Goal: Learn about a topic

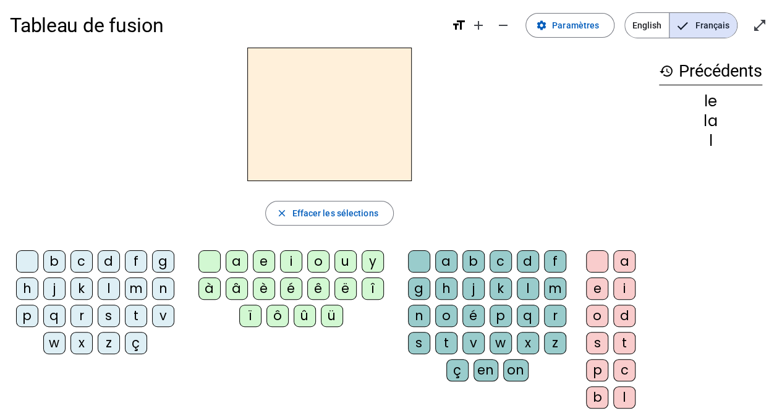
scroll to position [7, 0]
click at [297, 265] on div "i" at bounding box center [291, 261] width 22 height 22
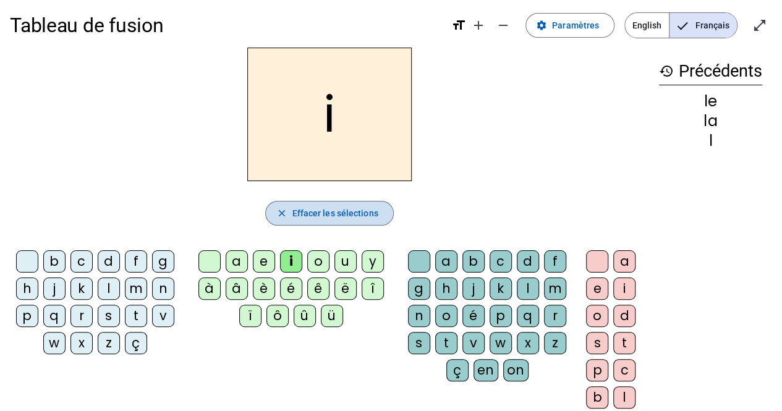
click at [312, 215] on span "Effacer les sélections" at bounding box center [335, 213] width 86 height 15
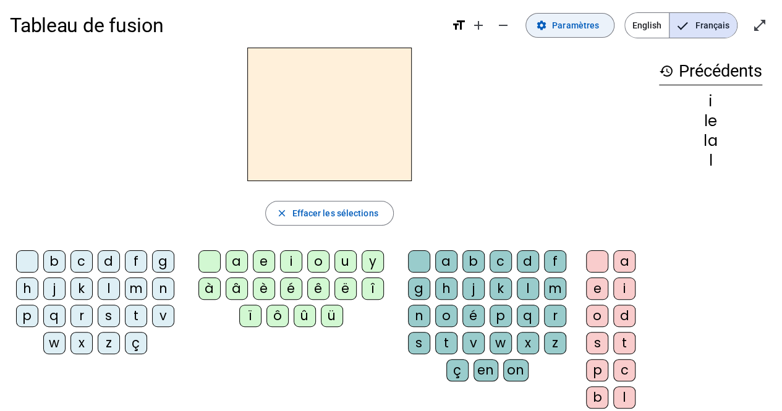
click at [579, 20] on span "Paramètres" at bounding box center [575, 25] width 47 height 15
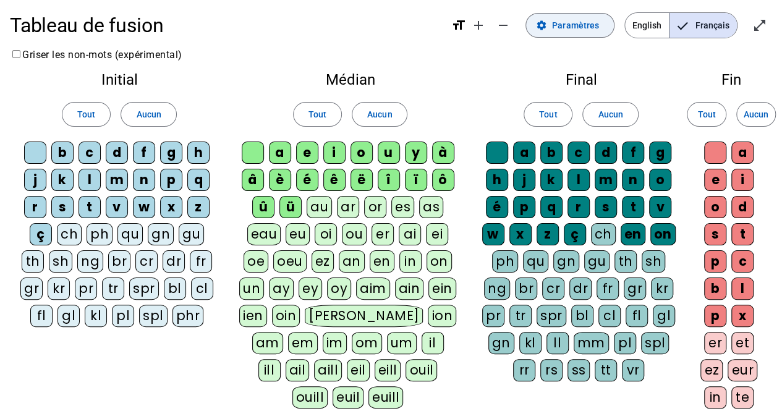
click at [579, 20] on span "Paramètres" at bounding box center [575, 25] width 47 height 15
click at [539, 23] on span at bounding box center [570, 26] width 88 height 30
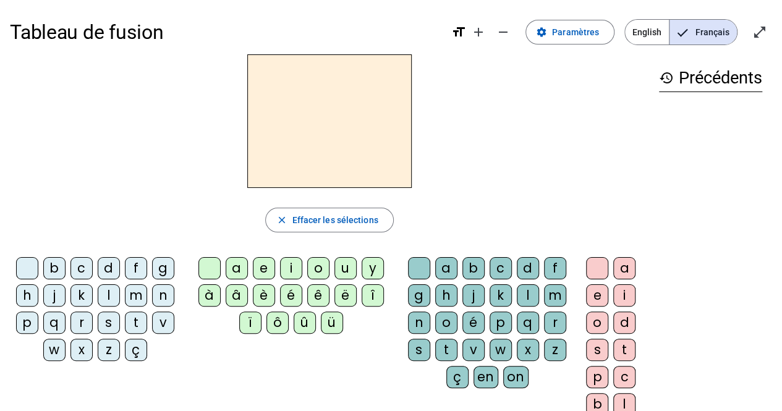
scroll to position [7, 0]
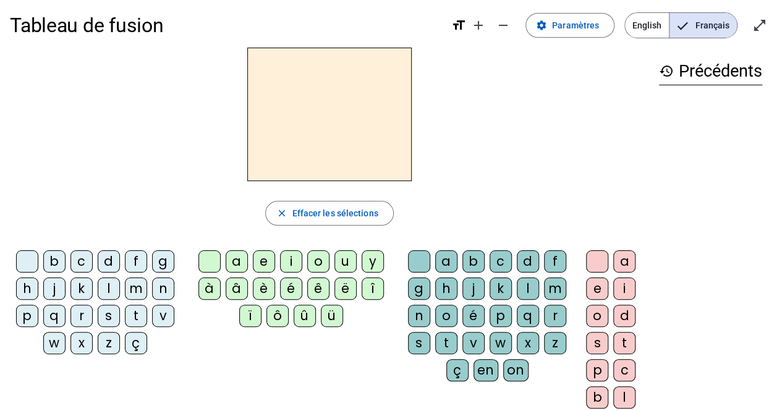
click at [121, 291] on letter-bubble "l" at bounding box center [111, 291] width 27 height 27
click at [443, 255] on div "a" at bounding box center [446, 261] width 22 height 22
click at [341, 142] on h2 "la" at bounding box center [329, 115] width 164 height 134
click at [347, 137] on h2 "la" at bounding box center [329, 115] width 164 height 134
click at [113, 294] on div "l" at bounding box center [109, 289] width 22 height 22
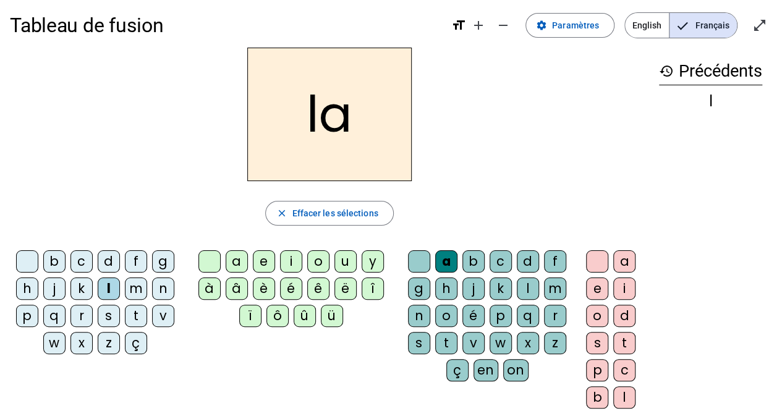
click at [271, 262] on div "e" at bounding box center [264, 261] width 22 height 22
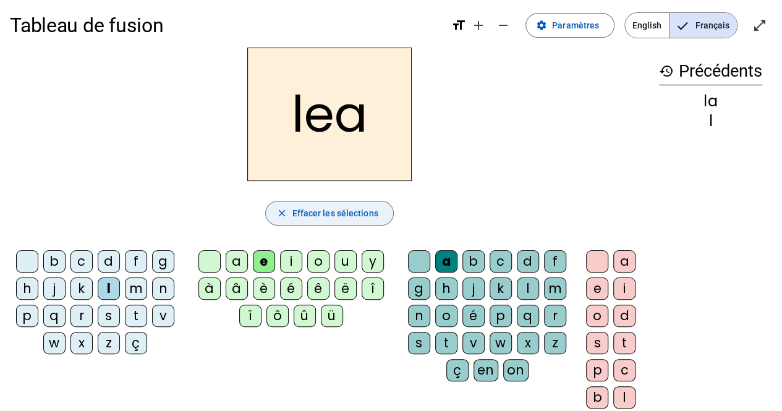
click at [292, 216] on span "Effacer les sélections" at bounding box center [335, 213] width 86 height 15
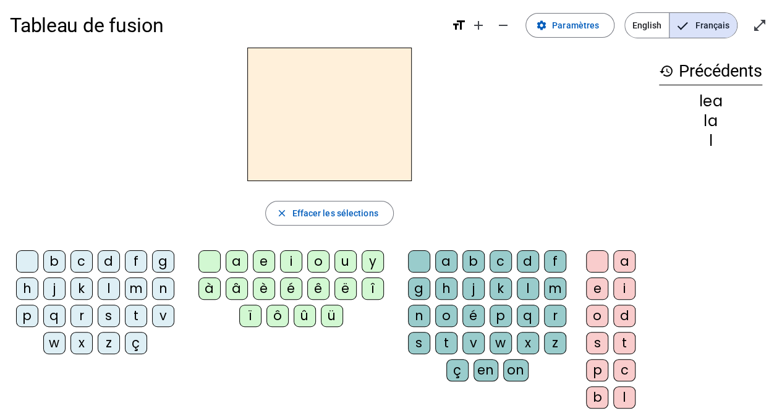
click at [527, 291] on div "l" at bounding box center [528, 289] width 22 height 22
click at [266, 258] on div "e" at bounding box center [264, 261] width 22 height 22
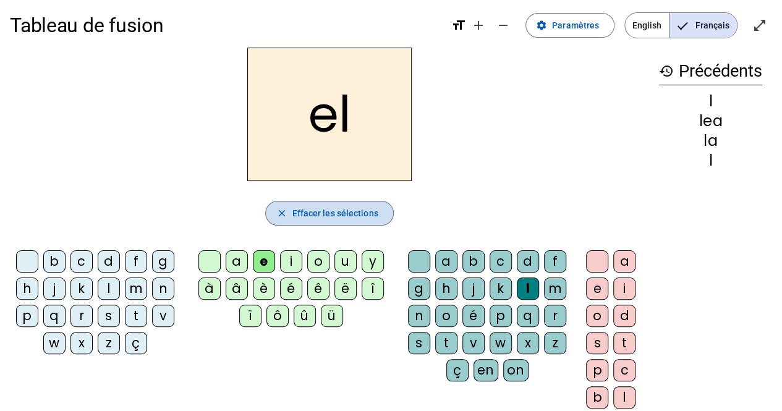
click at [297, 222] on span "button" at bounding box center [329, 213] width 127 height 30
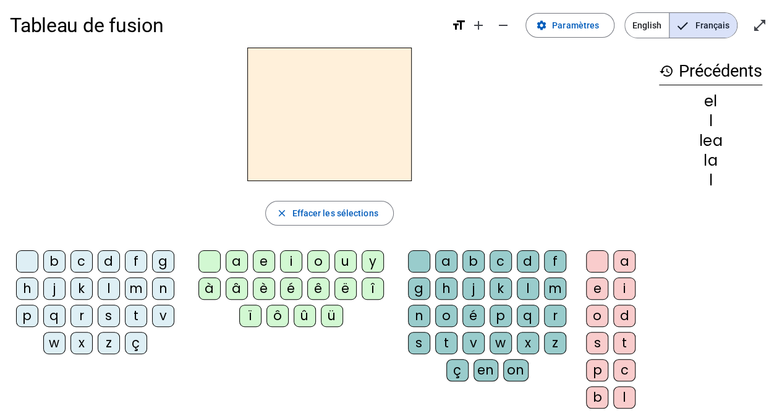
click at [113, 290] on div "l" at bounding box center [109, 289] width 22 height 22
click at [266, 256] on div "e" at bounding box center [264, 261] width 22 height 22
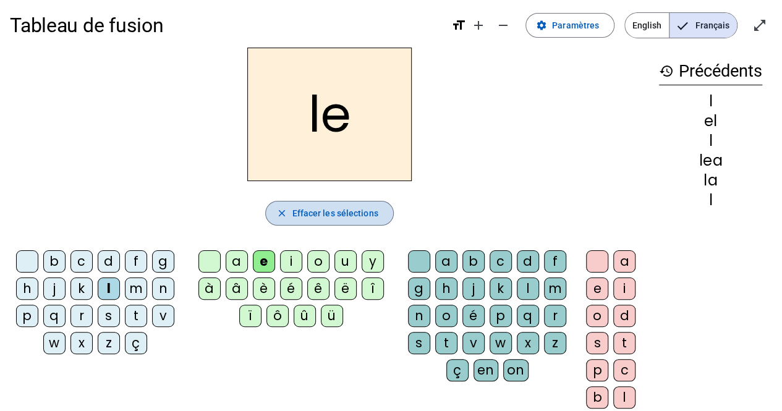
click at [326, 207] on span "Effacer les sélections" at bounding box center [335, 213] width 86 height 15
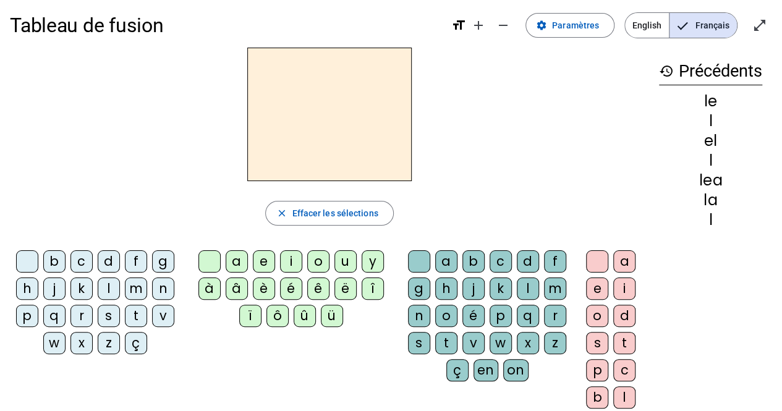
click at [103, 289] on div "l" at bounding box center [109, 289] width 22 height 22
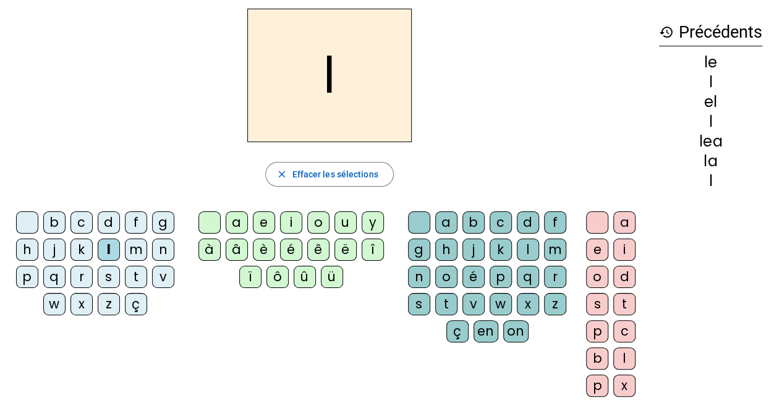
scroll to position [46, 0]
click at [345, 223] on div "u" at bounding box center [346, 222] width 22 height 22
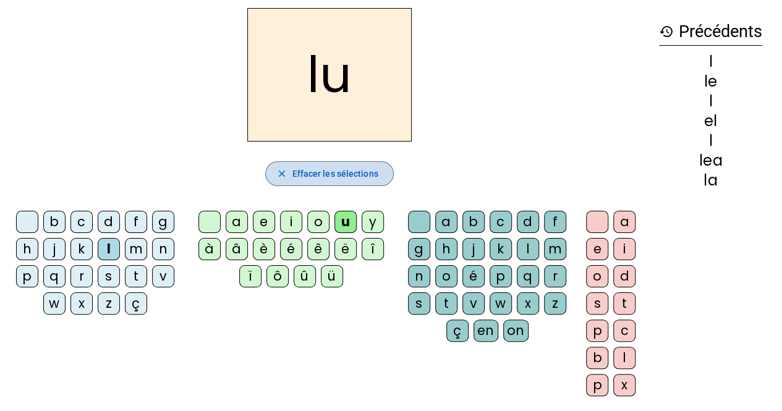
click at [330, 173] on span "Effacer les sélections" at bounding box center [335, 173] width 86 height 15
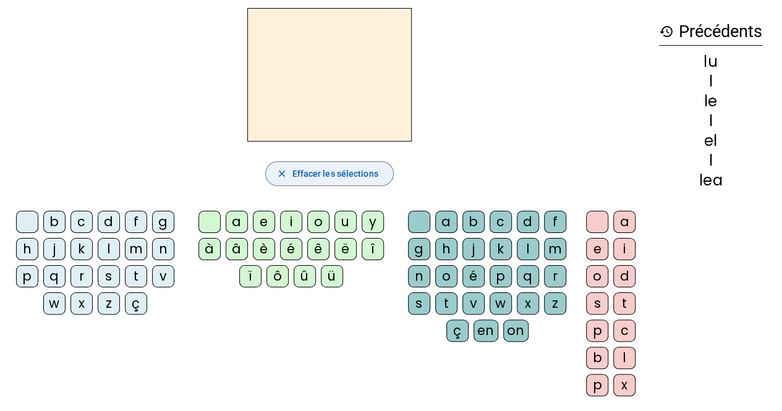
click at [330, 173] on span "Effacer les sélections" at bounding box center [335, 173] width 86 height 15
click at [448, 300] on div "t" at bounding box center [446, 303] width 22 height 22
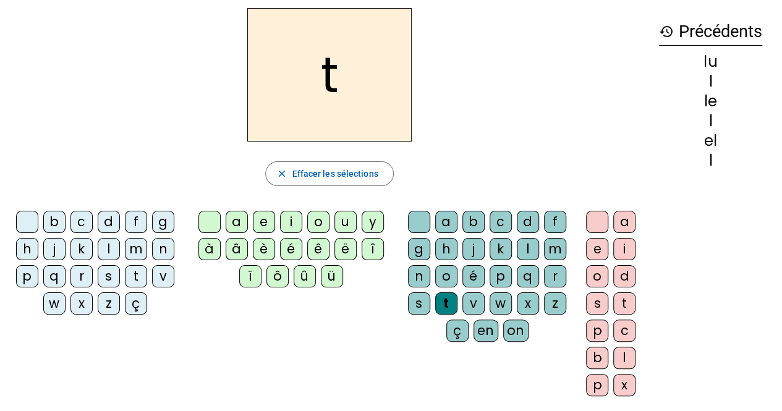
click at [346, 223] on div "u" at bounding box center [346, 222] width 22 height 22
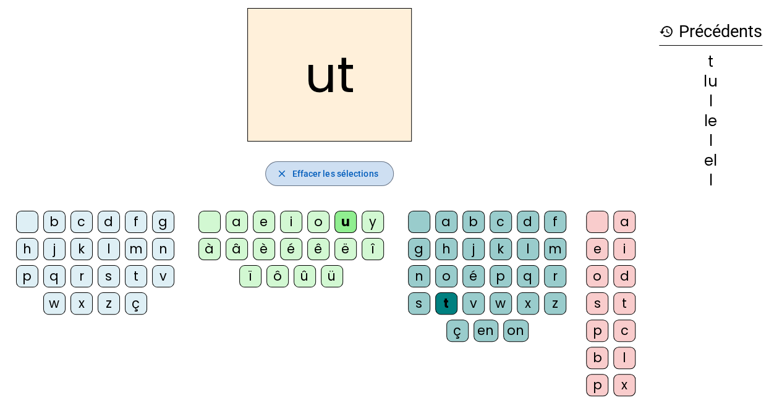
click at [329, 167] on span "Effacer les sélections" at bounding box center [335, 173] width 86 height 15
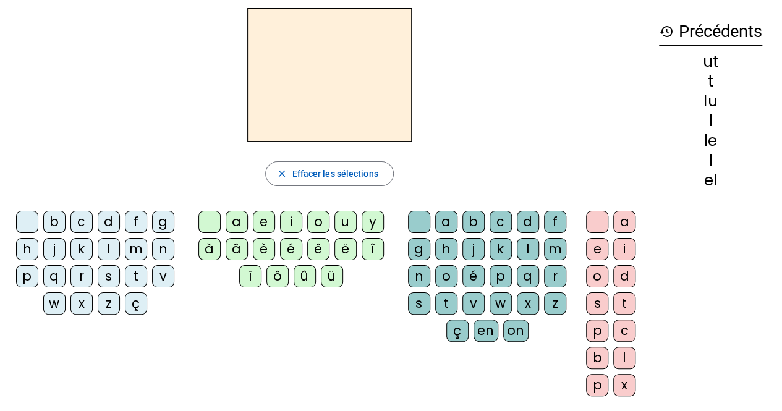
click at [443, 301] on div "t" at bounding box center [446, 303] width 22 height 22
click at [339, 221] on div "u" at bounding box center [346, 222] width 22 height 22
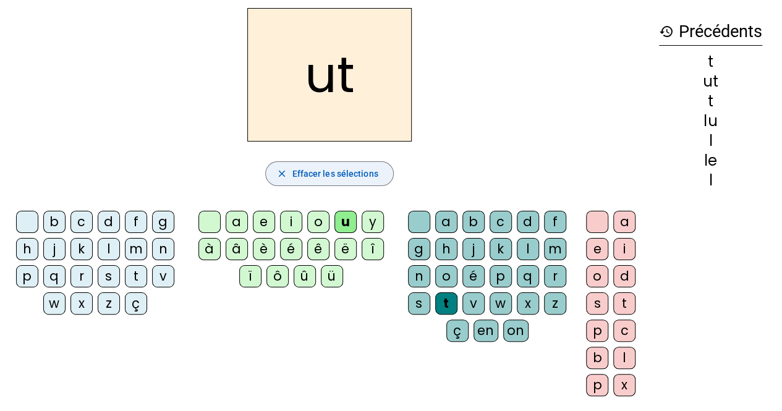
click at [337, 171] on span "Effacer les sélections" at bounding box center [335, 173] width 86 height 15
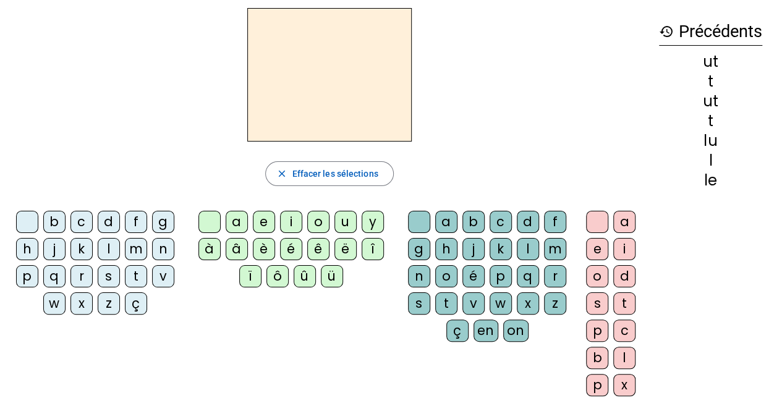
click at [338, 223] on div "u" at bounding box center [346, 222] width 22 height 22
click at [443, 297] on div "t" at bounding box center [446, 303] width 22 height 22
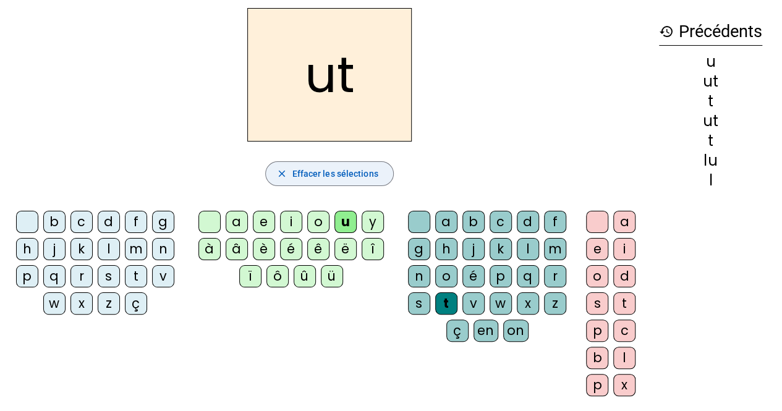
click at [318, 184] on span "button" at bounding box center [329, 174] width 127 height 30
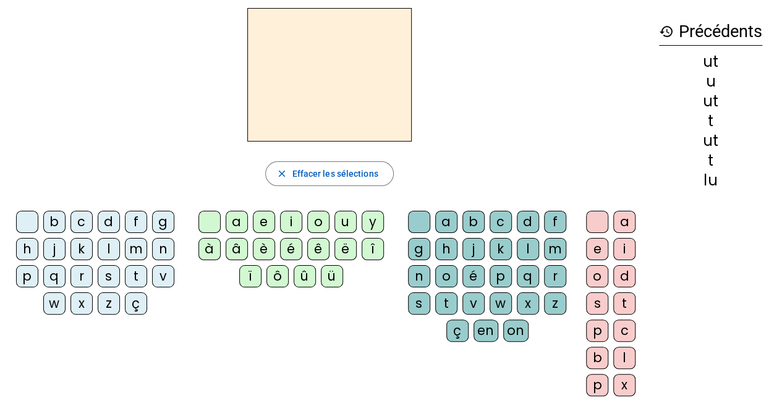
click at [445, 299] on div "t" at bounding box center [446, 303] width 22 height 22
click at [341, 222] on div "u" at bounding box center [346, 222] width 22 height 22
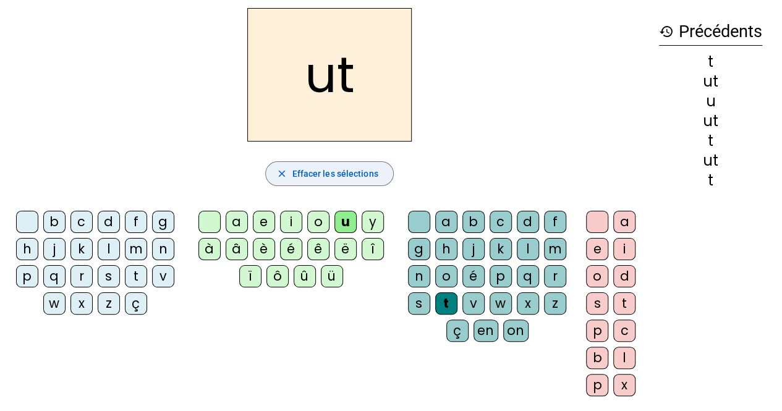
click at [333, 176] on span "Effacer les sélections" at bounding box center [335, 173] width 86 height 15
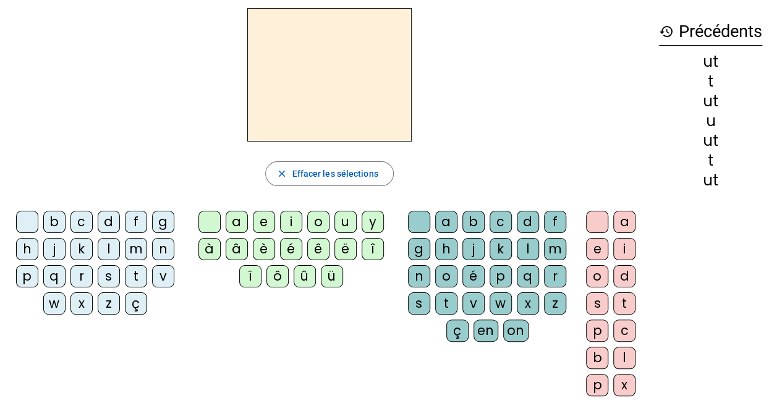
click at [439, 299] on div "t" at bounding box center [446, 303] width 22 height 22
drag, startPoint x: 439, startPoint y: 299, endPoint x: 376, endPoint y: 324, distance: 68.0
click at [376, 324] on div "b c d f g h j k l m n p q r s t v w x z ç a e i o u y à â è é ê ë î ï ô û ü a b…" at bounding box center [329, 306] width 639 height 200
click at [343, 230] on div "u" at bounding box center [346, 222] width 22 height 22
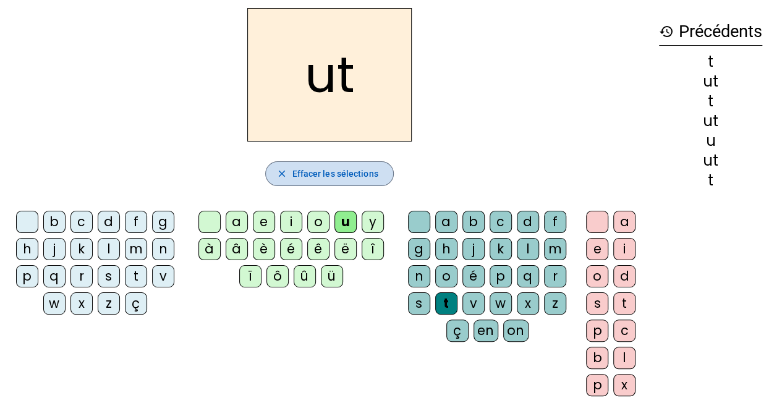
click at [343, 185] on span "button" at bounding box center [329, 174] width 127 height 30
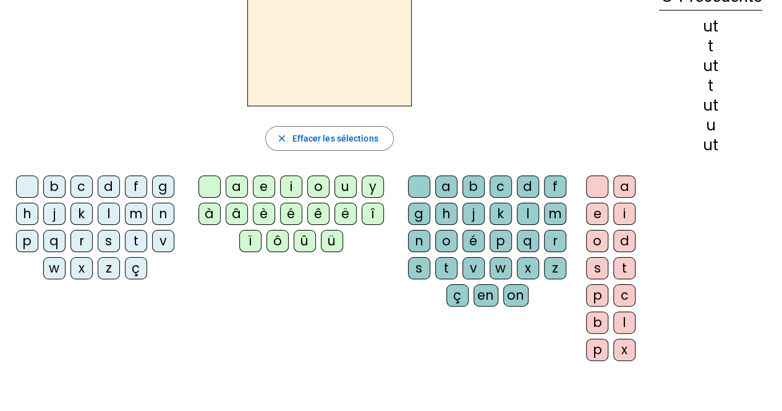
scroll to position [74, 0]
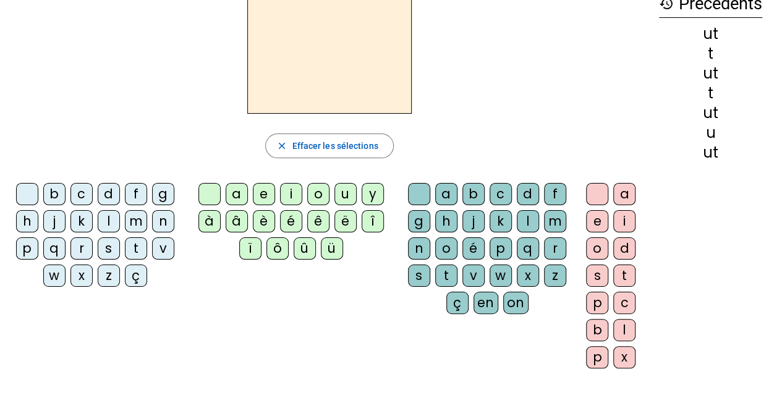
click at [440, 265] on div "t" at bounding box center [446, 276] width 22 height 22
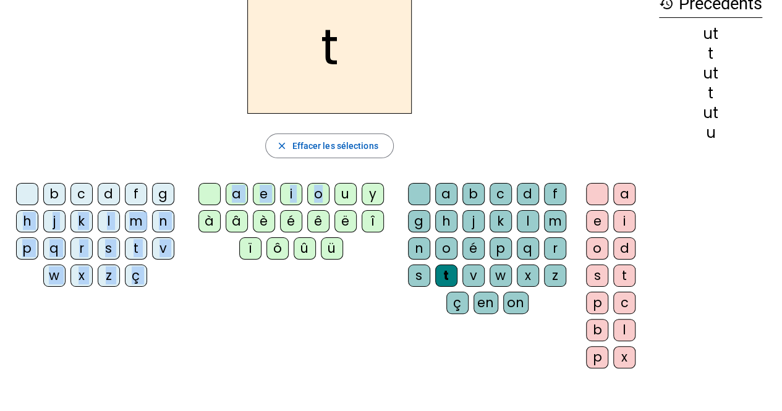
drag, startPoint x: 320, startPoint y: 195, endPoint x: 185, endPoint y: 192, distance: 135.4
click at [185, 192] on div "a e i o u y à â è é ê ë î ï ô û ü" at bounding box center [293, 224] width 216 height 92
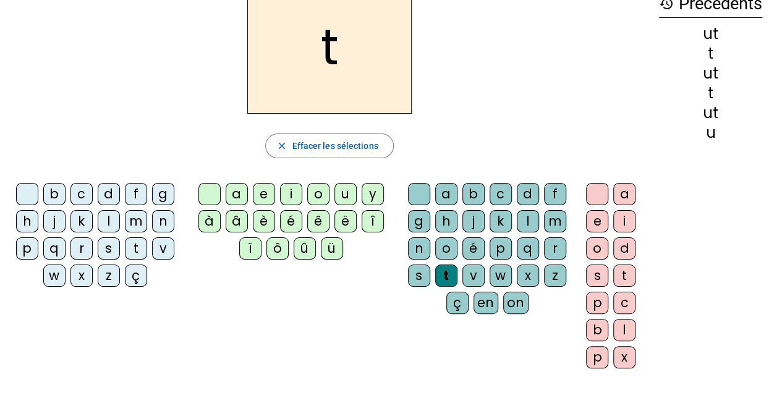
click at [303, 289] on div "b c d f g h j k l m n p q r s t v w x z ç a e i o u y à â è é ê ë î ï ô û ü a b…" at bounding box center [329, 278] width 639 height 200
click at [236, 186] on div "a" at bounding box center [237, 194] width 22 height 22
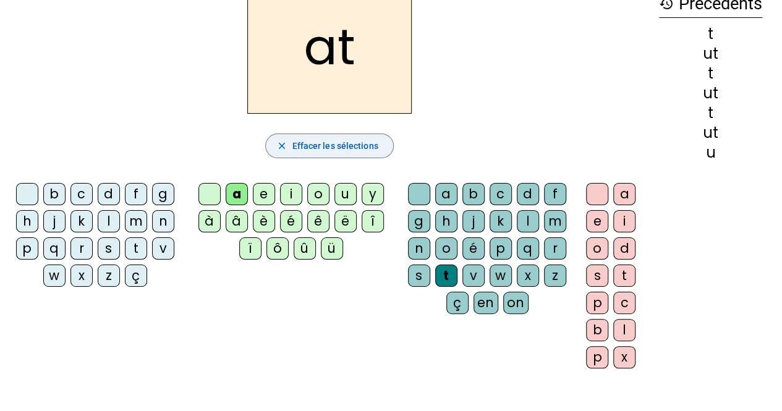
click at [298, 151] on span "Effacer les sélections" at bounding box center [335, 146] width 86 height 15
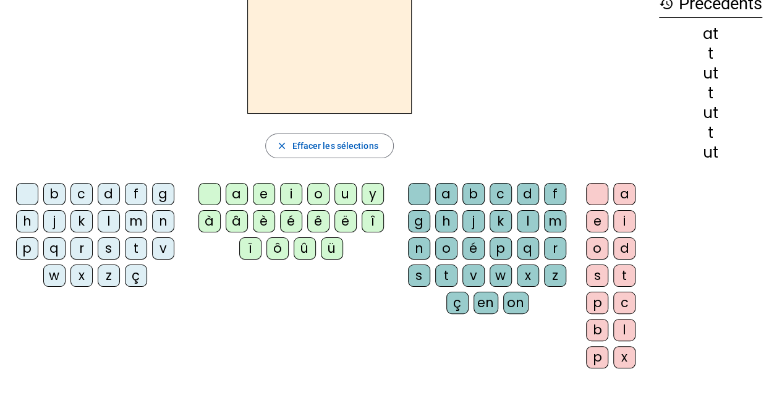
click at [450, 271] on div "t" at bounding box center [446, 276] width 22 height 22
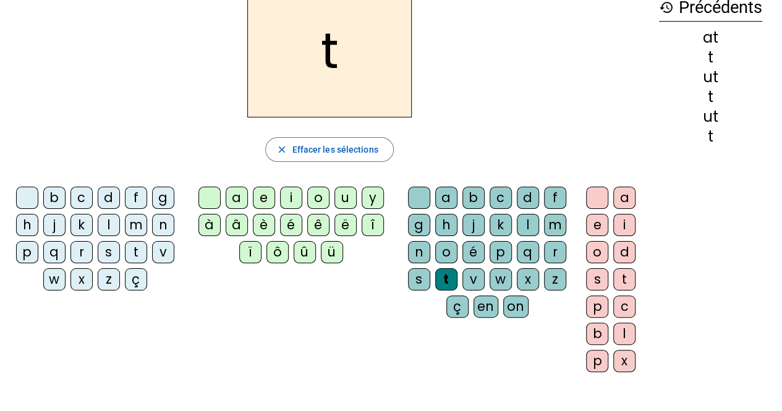
scroll to position [69, 0]
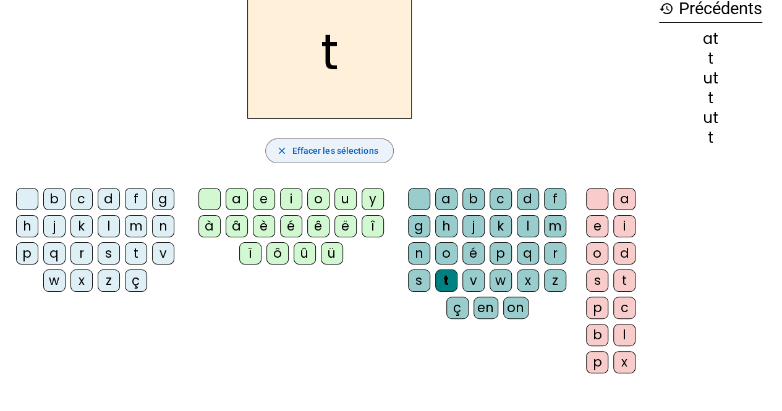
click at [331, 154] on span "Effacer les sélections" at bounding box center [335, 150] width 86 height 15
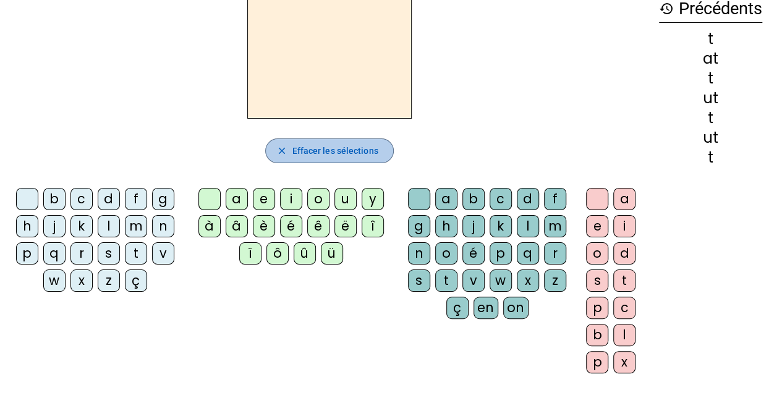
click at [331, 154] on span "Effacer les sélections" at bounding box center [335, 150] width 86 height 15
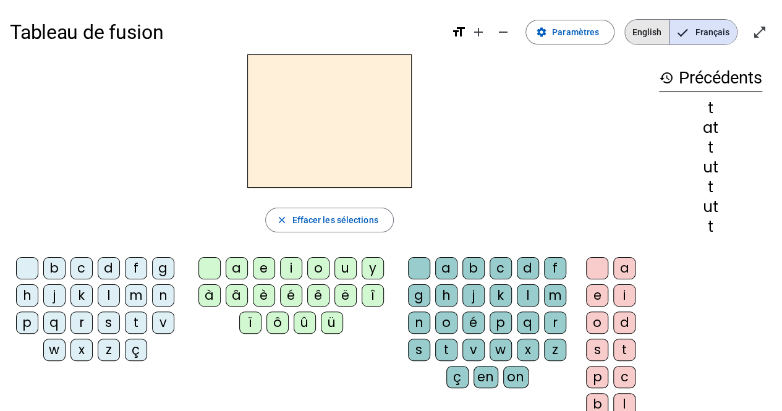
click at [643, 27] on span "English" at bounding box center [647, 32] width 44 height 25
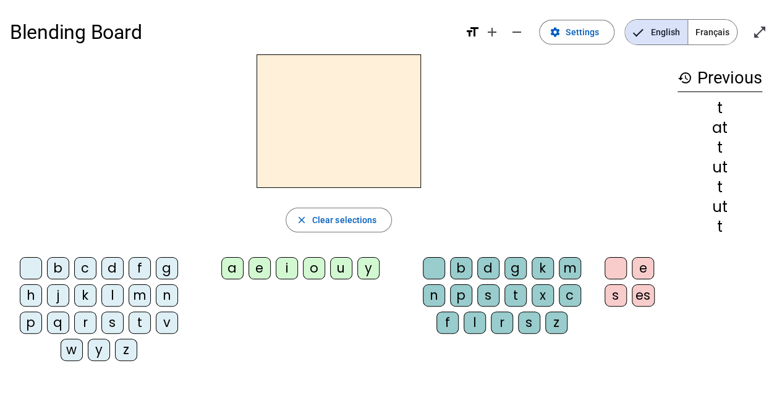
click at [142, 325] on div "t" at bounding box center [140, 323] width 22 height 22
click at [349, 264] on div "u" at bounding box center [341, 268] width 22 height 22
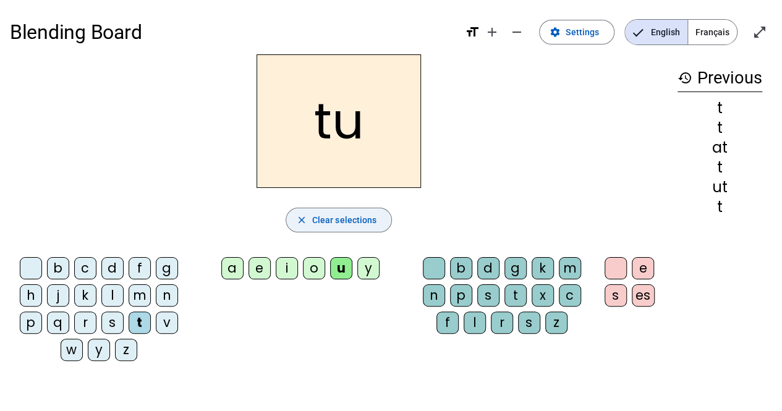
click at [338, 221] on span "Clear selections" at bounding box center [344, 220] width 65 height 15
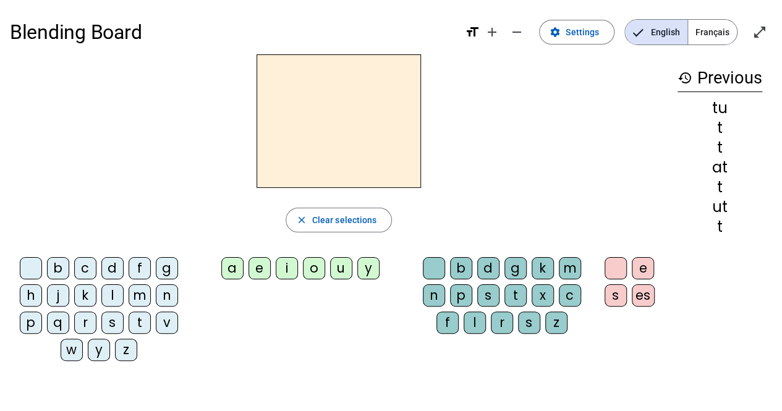
click at [136, 315] on div "t" at bounding box center [140, 323] width 22 height 22
click at [258, 260] on div "e" at bounding box center [260, 268] width 22 height 22
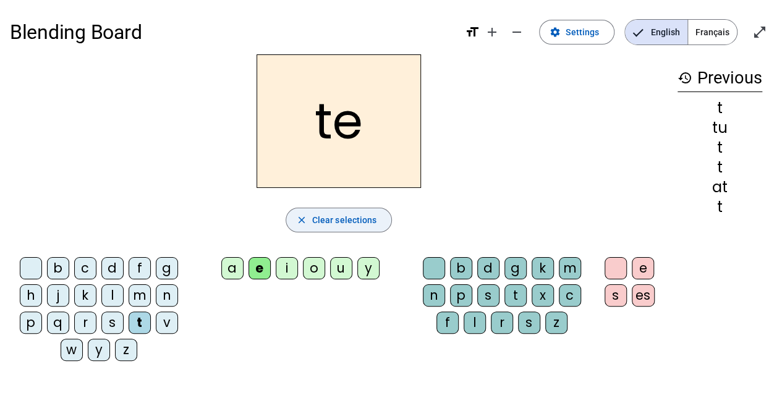
click at [339, 216] on span "Clear selections" at bounding box center [344, 220] width 65 height 15
